Goal: Find specific page/section: Find specific page/section

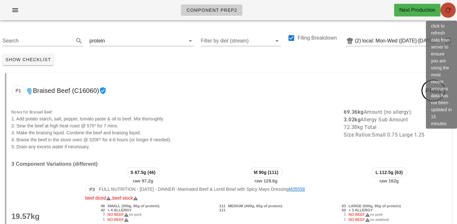
click at [446, 10] on icon "button" at bounding box center [448, 10] width 8 height 8
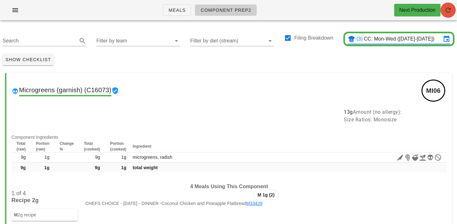
click at [448, 11] on icon "button" at bounding box center [448, 10] width 8 height 8
click at [113, 42] on input "Filter by team" at bounding box center [133, 41] width 74 height 10
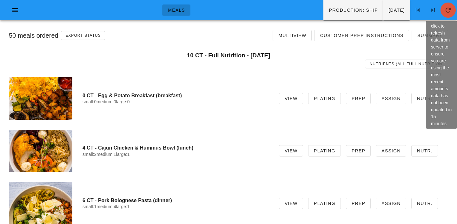
click at [443, 10] on span "button" at bounding box center [448, 10] width 15 height 8
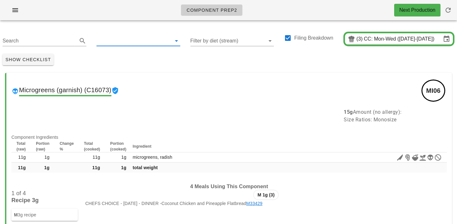
click at [128, 43] on input "text" at bounding box center [133, 41] width 74 height 10
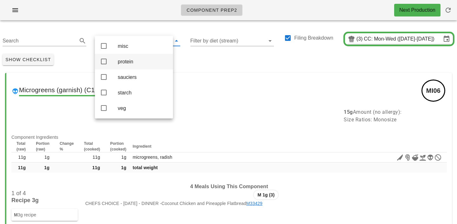
click at [132, 59] on div "protein" at bounding box center [143, 62] width 50 height 14
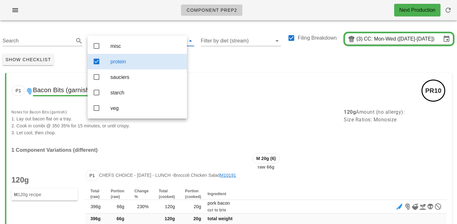
click at [129, 26] on div "Search protein Filter by diet (stream) Filing Breakdown (3) CC: Mon-Wed (Sep 29…" at bounding box center [228, 38] width 457 height 26
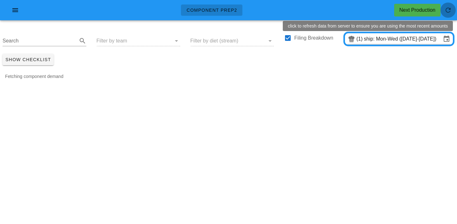
click at [451, 12] on icon "button" at bounding box center [448, 10] width 8 height 8
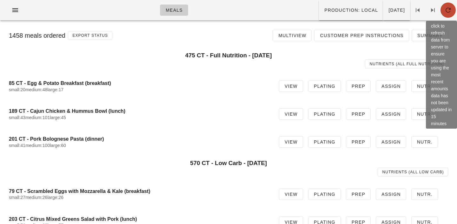
click at [446, 10] on icon "button" at bounding box center [448, 10] width 8 height 8
